Goal: Find specific fact

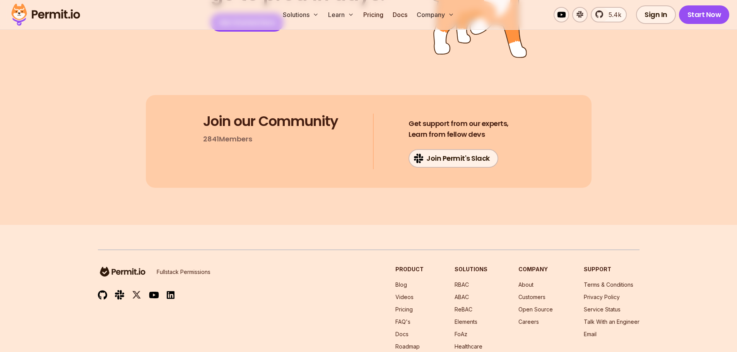
drag, startPoint x: 330, startPoint y: 85, endPoint x: 281, endPoint y: 250, distance: 171.9
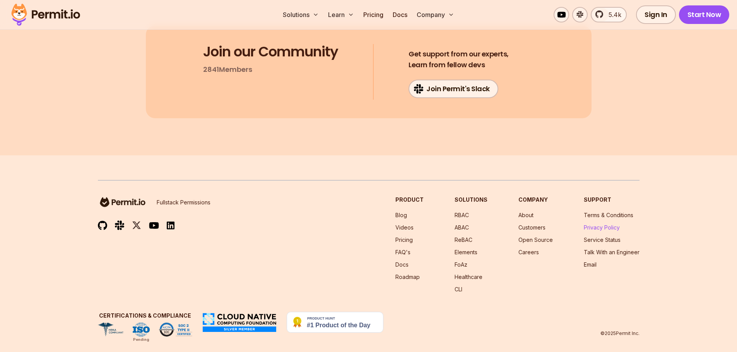
click at [593, 224] on link "Privacy Policy" at bounding box center [602, 227] width 36 height 7
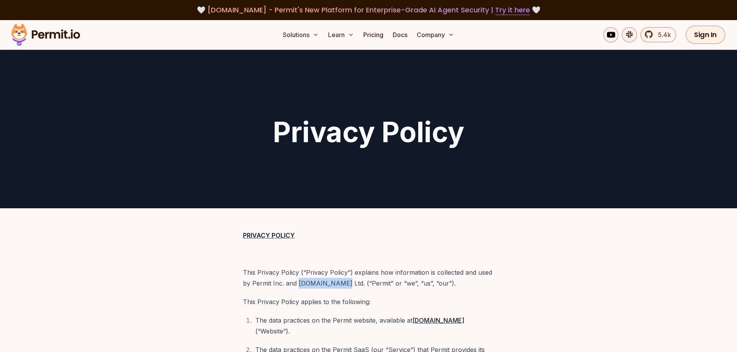
drag, startPoint x: 296, startPoint y: 286, endPoint x: 334, endPoint y: 286, distance: 37.2
click at [334, 286] on p "This Privacy Policy (“Privacy Policy”) explains how information is collected an…" at bounding box center [368, 278] width 251 height 22
click at [329, 283] on p "This Privacy Policy (“Privacy Policy”) explains how information is collected an…" at bounding box center [368, 278] width 251 height 22
drag, startPoint x: 336, startPoint y: 283, endPoint x: 298, endPoint y: 281, distance: 38.4
click at [294, 280] on p "This Privacy Policy (“Privacy Policy”) explains how information is collected an…" at bounding box center [368, 278] width 251 height 22
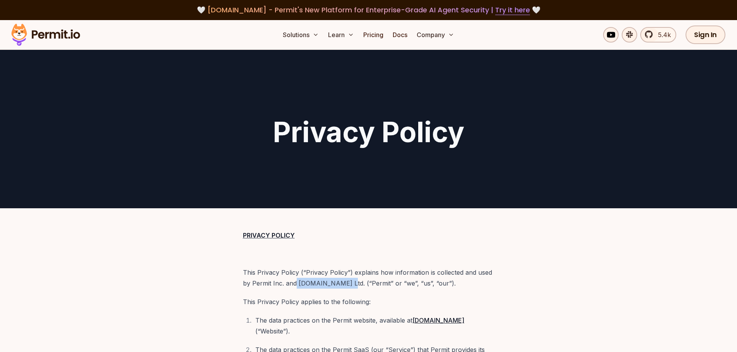
click at [299, 281] on p "This Privacy Policy (“Privacy Policy”) explains how information is collected an…" at bounding box center [368, 278] width 251 height 22
drag, startPoint x: 296, startPoint y: 282, endPoint x: 332, endPoint y: 283, distance: 36.8
click at [332, 283] on p "This Privacy Policy (“Privacy Policy”) explains how information is collected an…" at bounding box center [368, 278] width 251 height 22
copy p "[DOMAIN_NAME] Ltd"
